Goal: Information Seeking & Learning: Learn about a topic

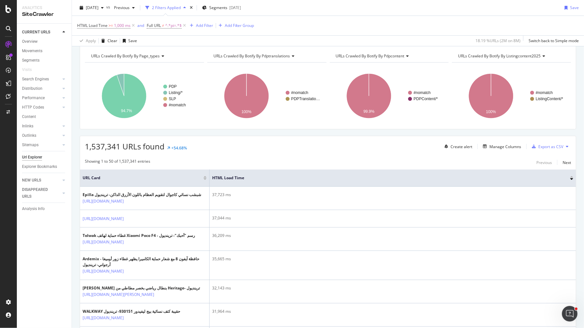
scroll to position [95, 0]
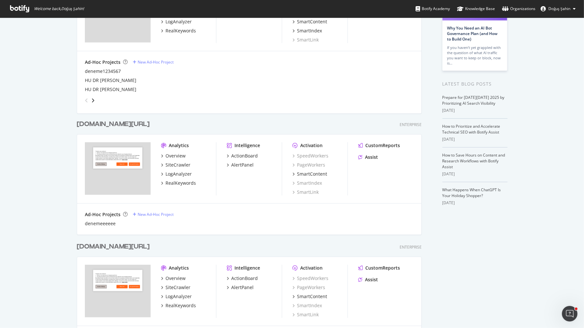
scroll to position [111, 0]
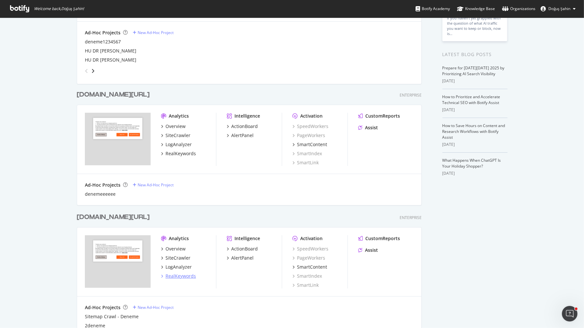
click at [188, 274] on div "RealKeywords" at bounding box center [181, 276] width 30 height 6
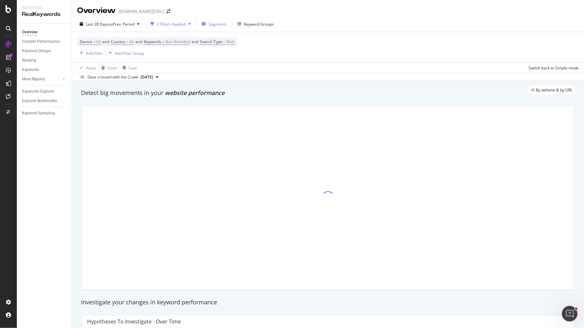
click at [219, 24] on span "Segments" at bounding box center [218, 24] width 18 height 6
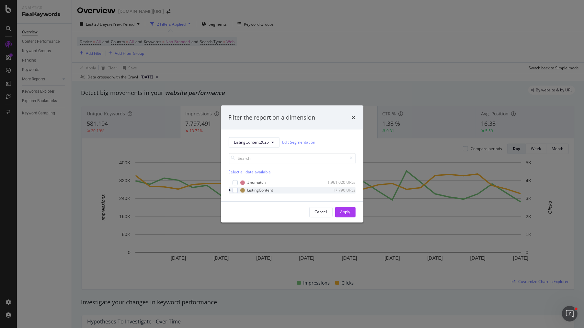
click at [229, 190] on icon "modal" at bounding box center [230, 190] width 2 height 4
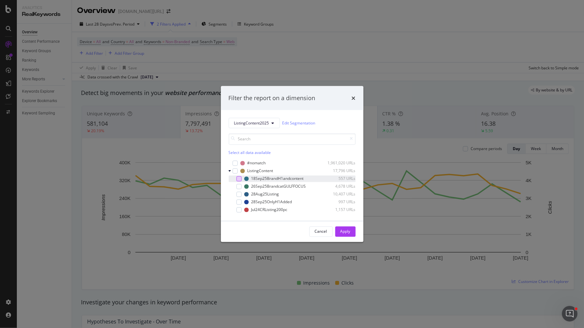
click at [240, 179] on div "modal" at bounding box center [239, 178] width 5 height 5
click at [344, 228] on div "Apply" at bounding box center [346, 232] width 10 height 10
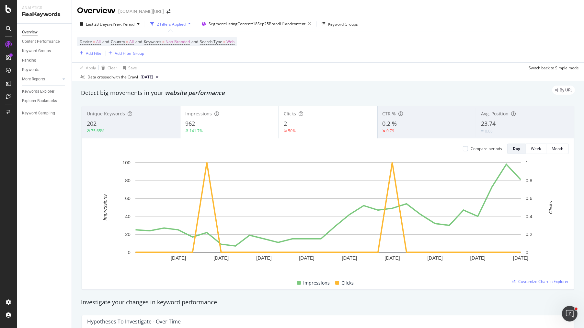
click at [280, 30] on div "Last 28 Days vs Prev. Period 2 Filters Applied Segment: ListingContent/18Sep25B…" at bounding box center [328, 25] width 512 height 13
click at [284, 22] on span "Segment: ListingContent/18Sep25BrandH1andcontent" at bounding box center [257, 24] width 97 height 6
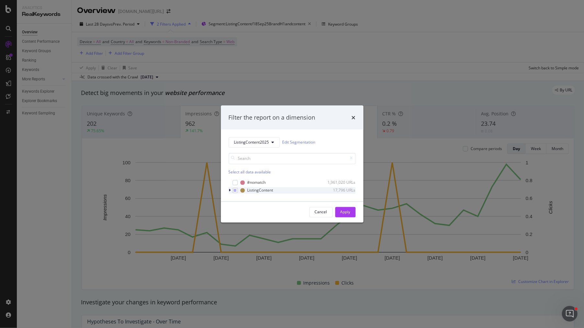
click at [229, 191] on icon "modal" at bounding box center [230, 190] width 2 height 4
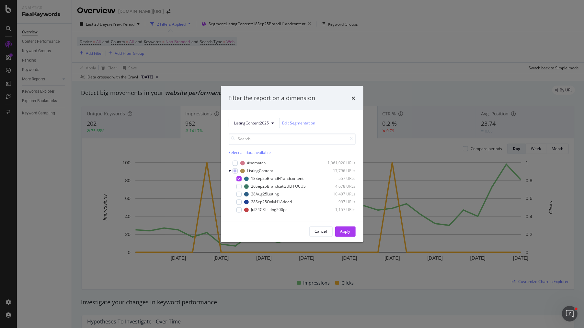
click at [369, 258] on div "Filter the report on a dimension ListingContent2025 Edit Segmentation Select al…" at bounding box center [292, 164] width 584 height 328
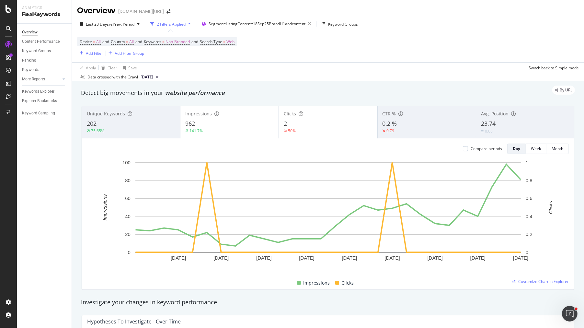
click at [155, 117] on div "Unique Keywords" at bounding box center [131, 114] width 88 height 6
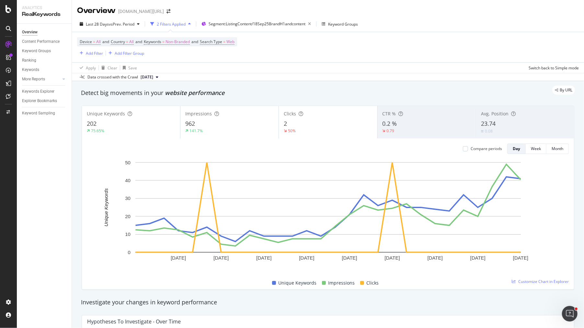
click at [155, 117] on div "Unique Keywords" at bounding box center [131, 114] width 88 height 6
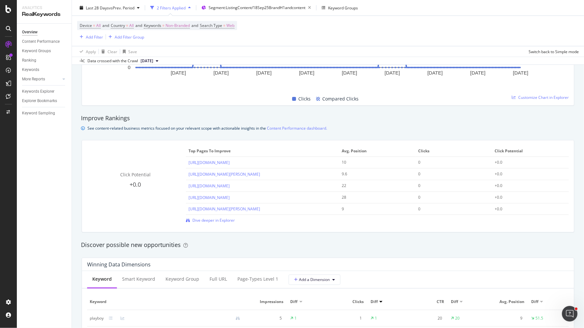
scroll to position [639, 0]
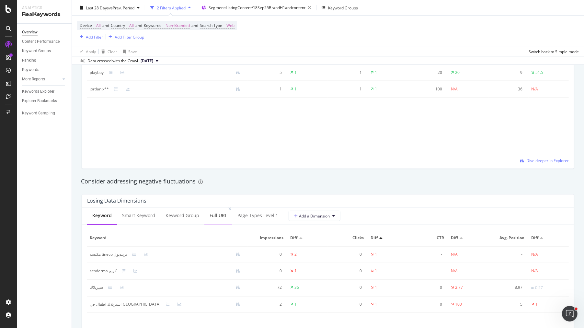
click at [211, 215] on div "Full URL" at bounding box center [219, 215] width 18 height 6
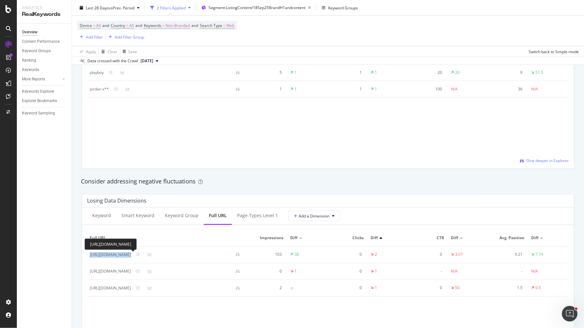
drag, startPoint x: 178, startPoint y: 256, endPoint x: 90, endPoint y: 256, distance: 88.2
click at [90, 256] on div "https://www.trendyol.com/ar/cerelac-x-b173739" at bounding box center [168, 255] width 156 height 6
copy div "https://www.trendyol.com/ar/cerelac-x-b173739"
click at [107, 269] on div "https://www.trendyol.com/ar/sesderma-x-b160782" at bounding box center [110, 272] width 41 height 6
drag, startPoint x: 88, startPoint y: 270, endPoint x: 181, endPoint y: 272, distance: 92.7
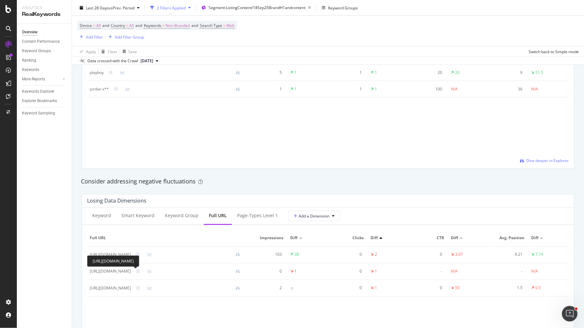
click at [181, 272] on td "https://www.trendyol.com/ar/sesderma-x-b160782" at bounding box center [167, 271] width 161 height 17
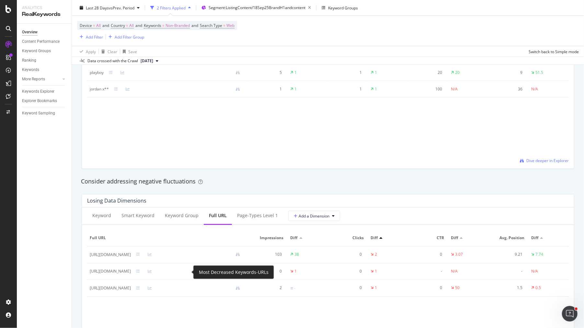
copy div "https://www.trendyol.com/ar/sesderma-x-b160782"
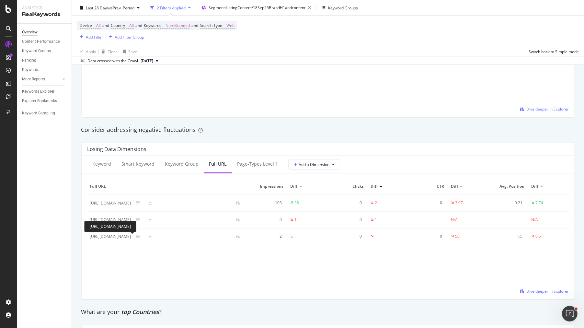
click at [131, 238] on div "https://www.trendyol.com/ar/tineco-x-b161211" at bounding box center [110, 237] width 41 height 6
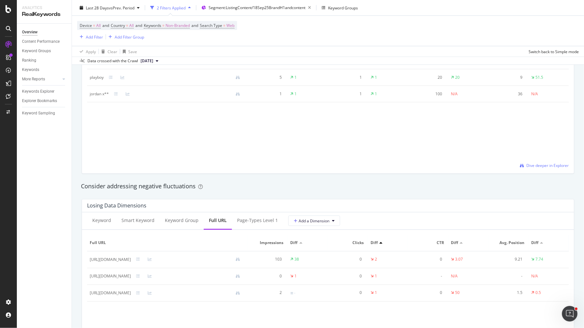
scroll to position [659, 0]
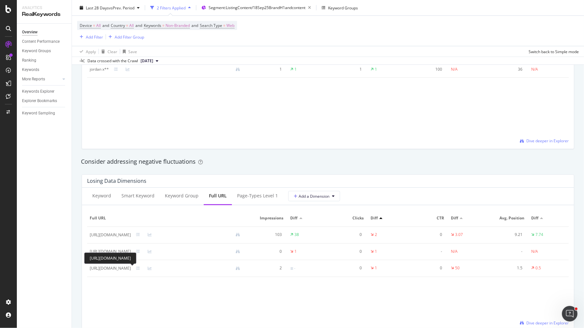
drag, startPoint x: 89, startPoint y: 268, endPoint x: 174, endPoint y: 270, distance: 85.3
click at [174, 270] on td "https://www.trendyol.com/ar/tineco-x-b161211" at bounding box center [167, 268] width 161 height 17
copy div "https://www.trendyol.com/ar/tineco-x-b161211"
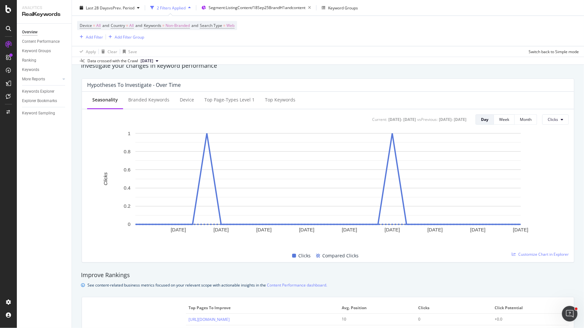
scroll to position [235, 0]
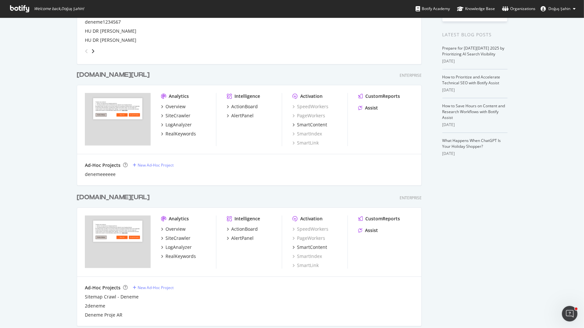
scroll to position [183, 0]
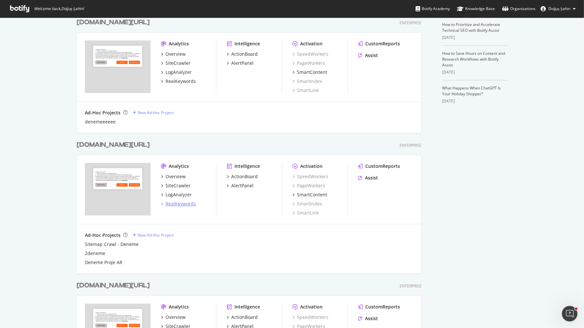
click at [183, 201] on div "RealKeywords" at bounding box center [181, 204] width 30 height 6
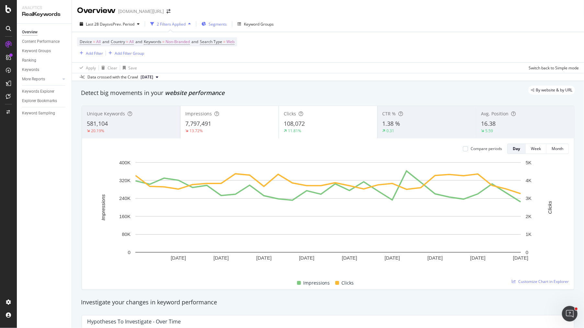
click at [220, 26] on span "Segments" at bounding box center [218, 24] width 18 height 6
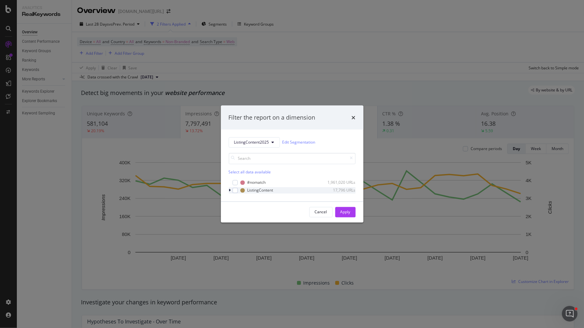
click at [229, 190] on icon "modal" at bounding box center [230, 190] width 2 height 4
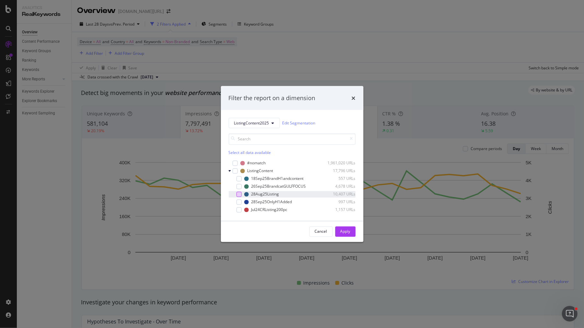
click at [240, 193] on div "modal" at bounding box center [239, 194] width 5 height 5
click at [343, 231] on div "Apply" at bounding box center [346, 232] width 10 height 6
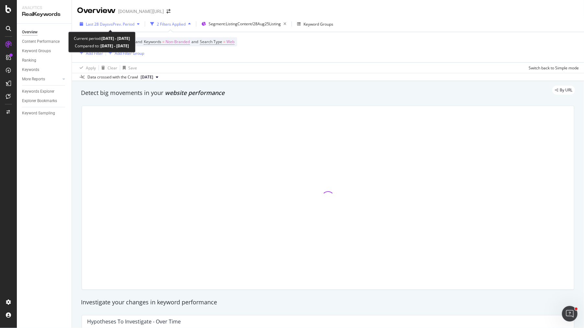
click at [118, 27] on div "Last 28 Days vs Prev. Period" at bounding box center [109, 24] width 65 height 10
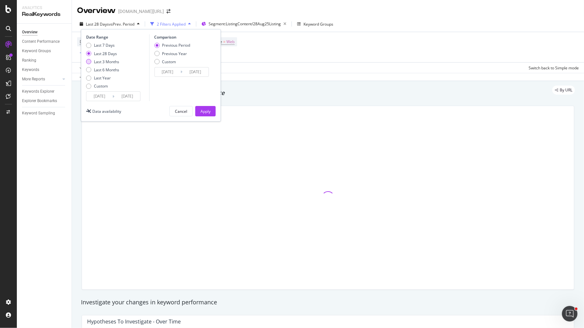
click at [101, 59] on div "Last 3 Months" at bounding box center [106, 62] width 25 height 6
type input "2025/07/04"
type input "2025/04/03"
type input "2025/07/03"
click at [206, 111] on div "Apply" at bounding box center [206, 112] width 10 height 6
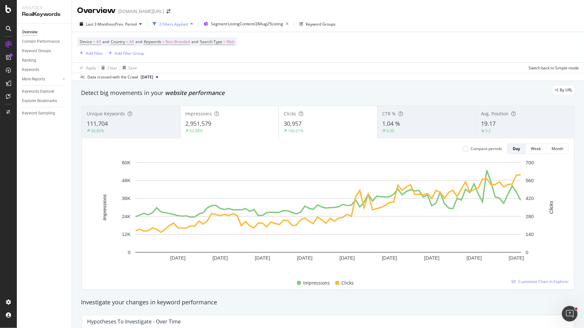
click at [243, 132] on div "62.68%" at bounding box center [229, 131] width 88 height 6
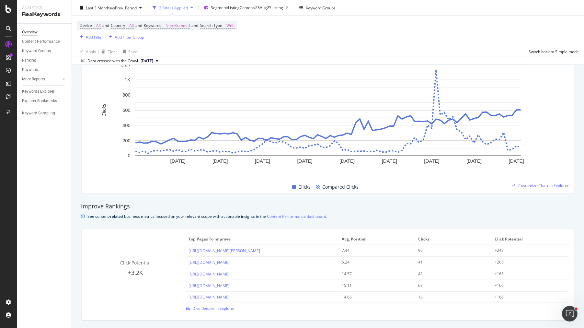
scroll to position [350, 0]
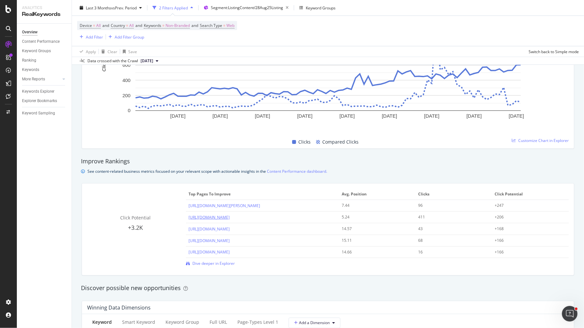
click at [230, 219] on link "[URL][DOMAIN_NAME]" at bounding box center [209, 218] width 41 height 6
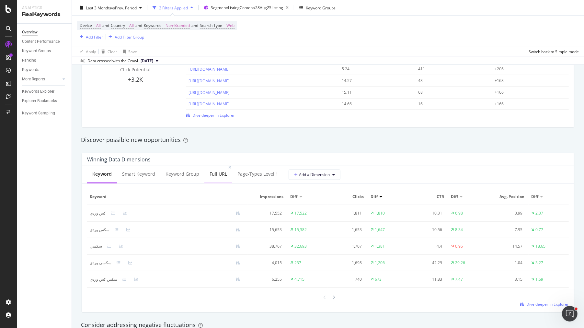
click at [215, 173] on div "Full URL" at bounding box center [219, 174] width 18 height 6
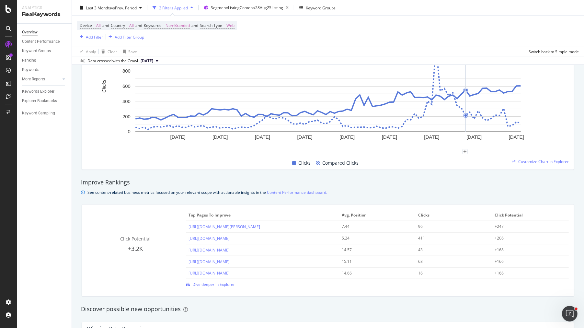
scroll to position [0, 0]
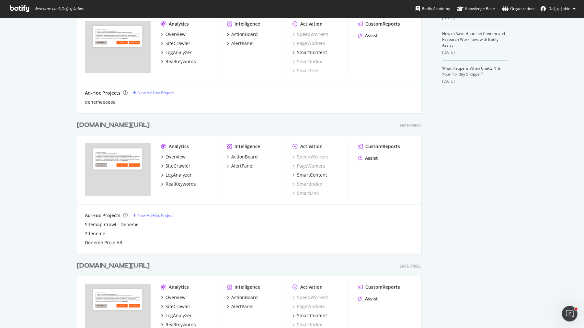
scroll to position [112, 0]
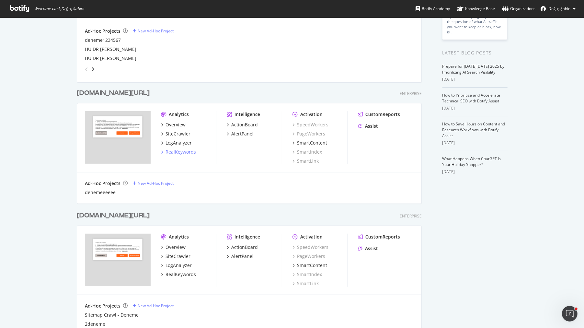
click at [186, 150] on div "RealKeywords" at bounding box center [181, 152] width 30 height 6
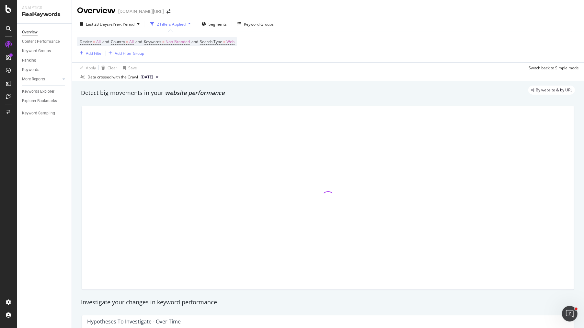
click at [217, 14] on div "Overview trendyol.com/ro" at bounding box center [328, 8] width 512 height 16
click at [217, 25] on span "Segments" at bounding box center [218, 24] width 18 height 6
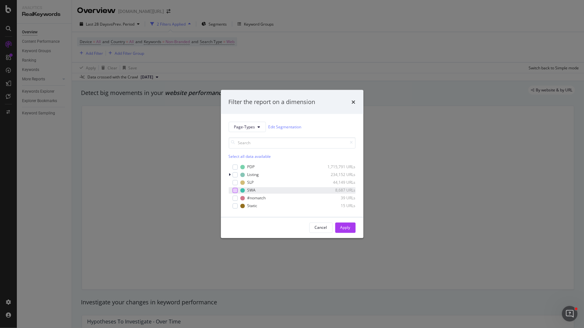
click at [236, 191] on div "modal" at bounding box center [235, 190] width 5 height 5
click at [351, 227] on button "Apply" at bounding box center [345, 227] width 20 height 10
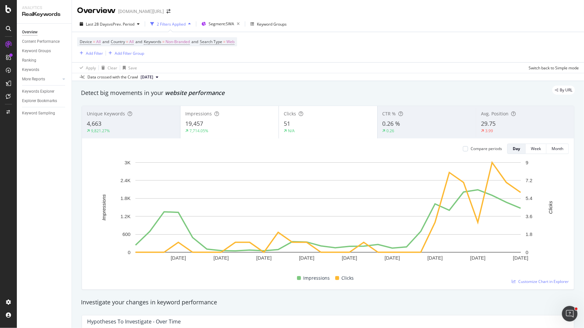
click at [136, 127] on div "4,663" at bounding box center [131, 124] width 88 height 8
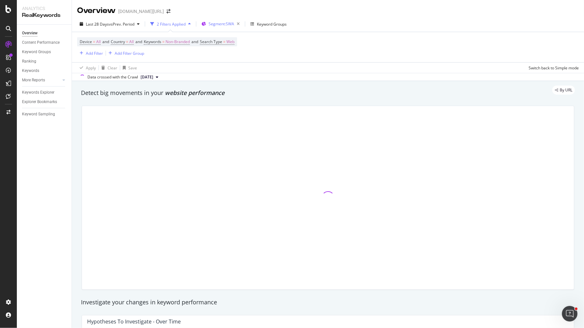
click at [212, 25] on span "Segment: SWA" at bounding box center [222, 24] width 26 height 6
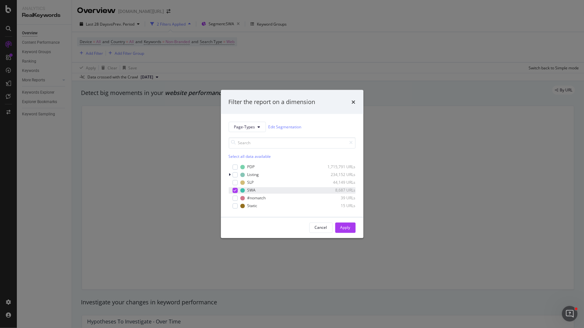
click at [235, 189] on icon "modal" at bounding box center [235, 190] width 3 height 3
click at [235, 181] on div "modal" at bounding box center [235, 182] width 5 height 5
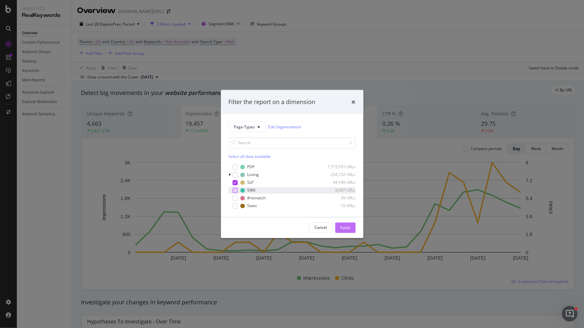
click at [348, 229] on div "Apply" at bounding box center [346, 228] width 10 height 6
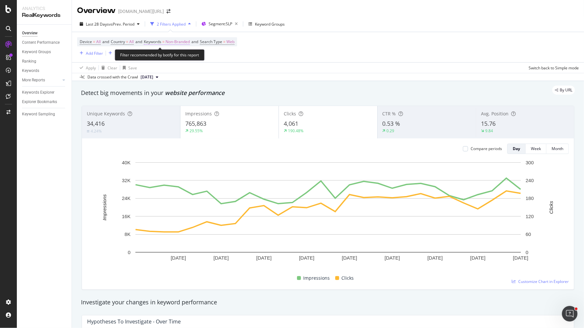
click at [183, 43] on span "Non-Branded" at bounding box center [178, 41] width 24 height 9
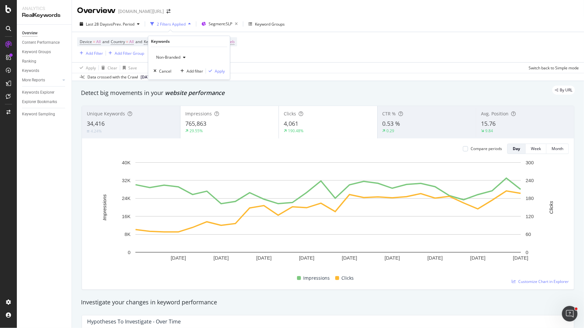
click at [173, 57] on span "Non-Branded" at bounding box center [167, 57] width 27 height 6
click at [188, 97] on span "Non-Branded & Anonymized queries" at bounding box center [192, 99] width 66 height 6
click at [219, 67] on div "Non-Branded & Anonymized queries Cancel Add filter Apply" at bounding box center [191, 63] width 87 height 32
click at [227, 74] on div "Apply" at bounding box center [220, 71] width 19 height 6
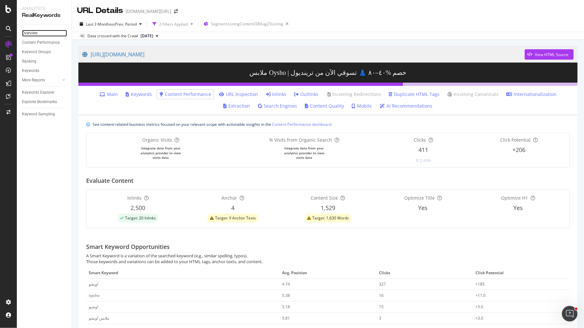
click at [46, 33] on link "Overview" at bounding box center [44, 33] width 45 height 7
